Goal: Transaction & Acquisition: Purchase product/service

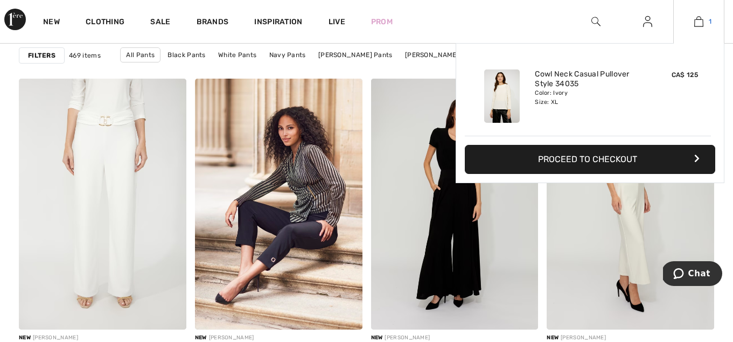
click at [700, 19] on img at bounding box center [698, 21] width 9 height 13
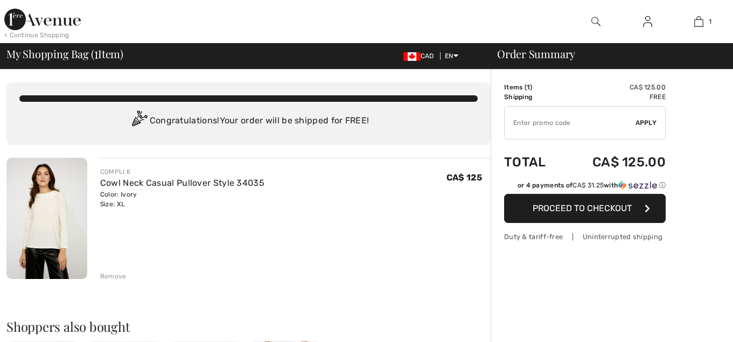
checkbox input "true"
